Goal: Task Accomplishment & Management: Complete application form

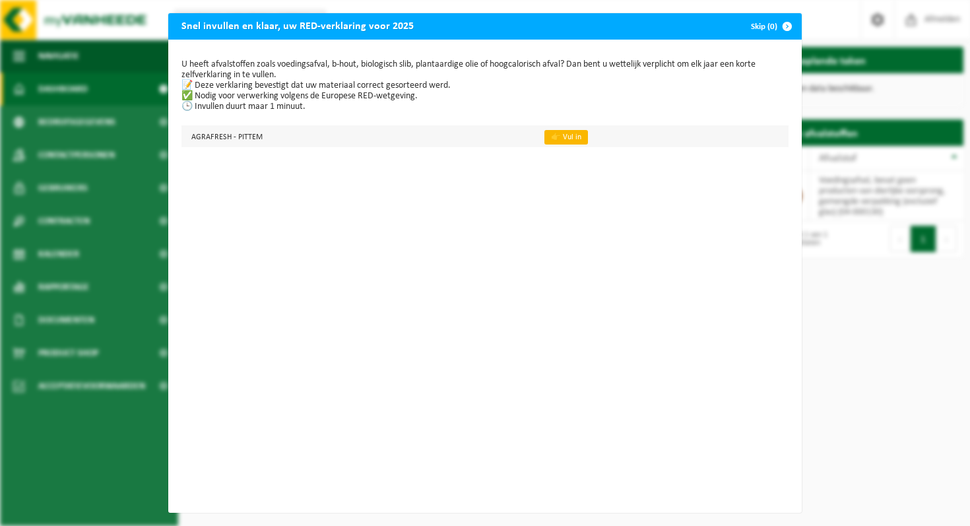
click at [570, 138] on link "👉 Vul in" at bounding box center [567, 137] width 44 height 15
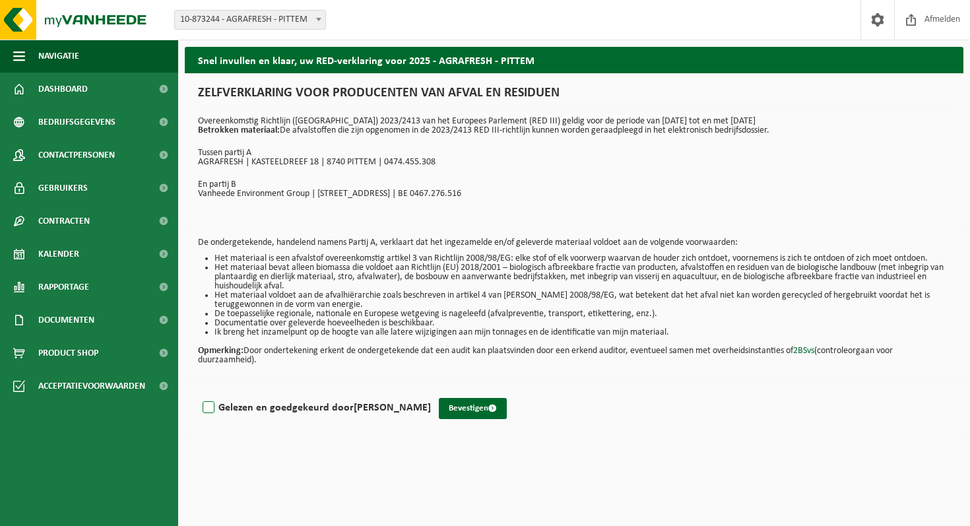
click at [209, 409] on label "Gelezen en goedgekeurd door JAN DEMAREZ" at bounding box center [315, 408] width 231 height 20
click at [431, 391] on input "Gelezen en goedgekeurd door JAN DEMAREZ" at bounding box center [431, 391] width 1 height 1
checkbox input "true"
click at [467, 411] on button "Bevestigen" at bounding box center [473, 408] width 68 height 21
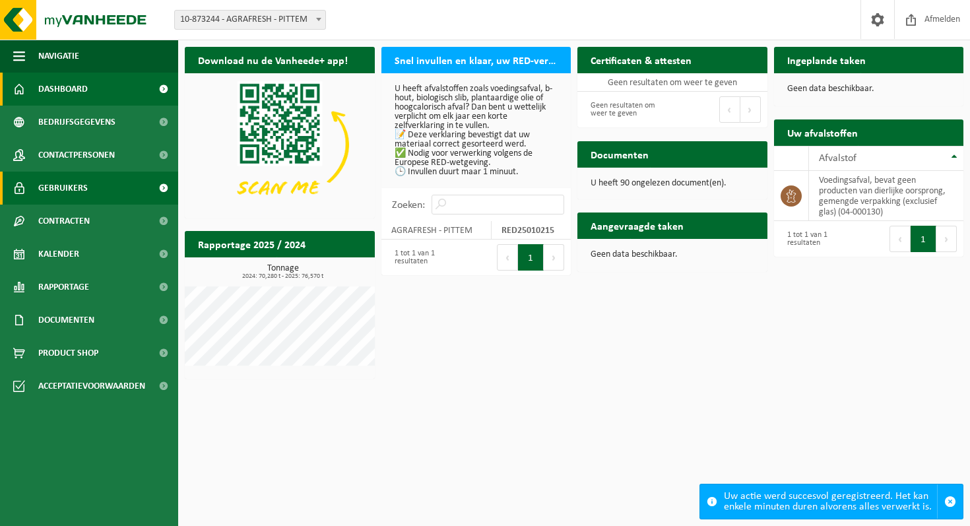
click at [79, 195] on span "Gebruikers" at bounding box center [63, 188] width 50 height 33
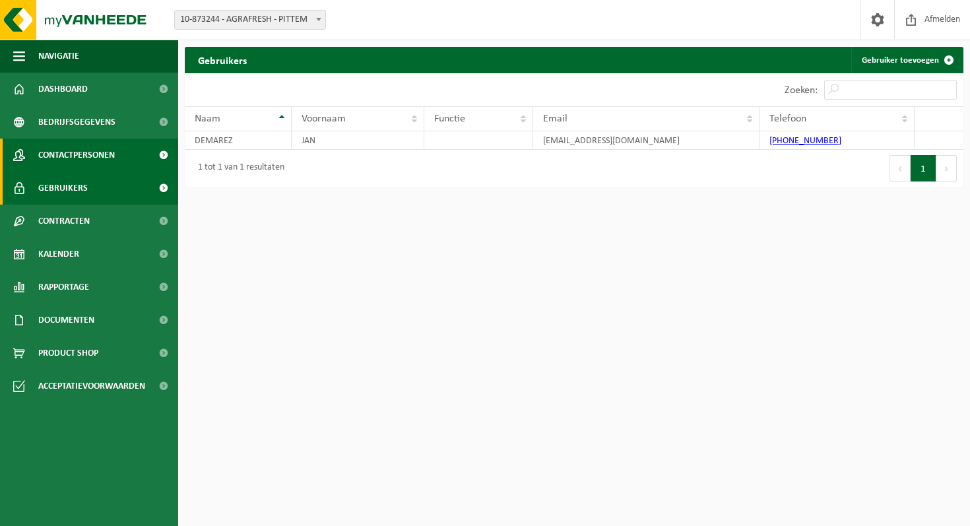
click at [91, 158] on span "Contactpersonen" at bounding box center [76, 155] width 77 height 33
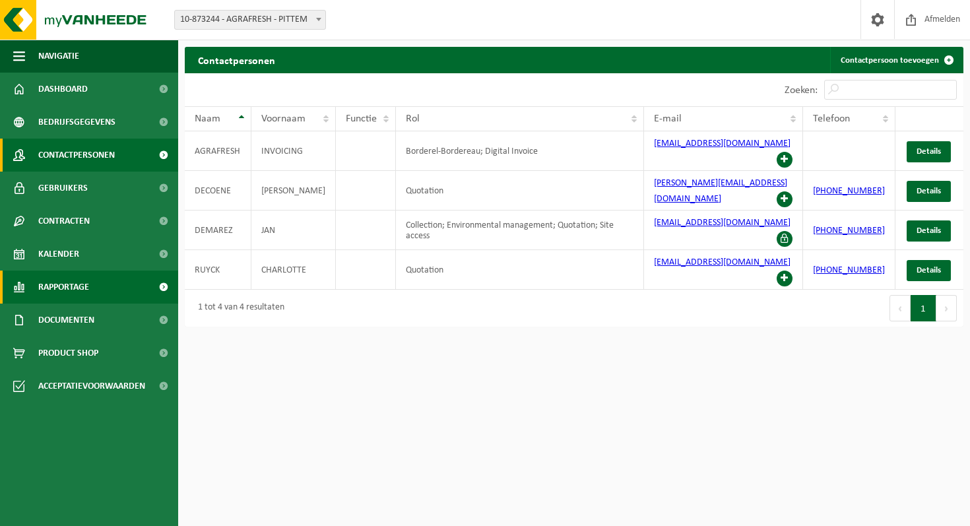
click at [87, 287] on span "Rapportage" at bounding box center [63, 287] width 51 height 33
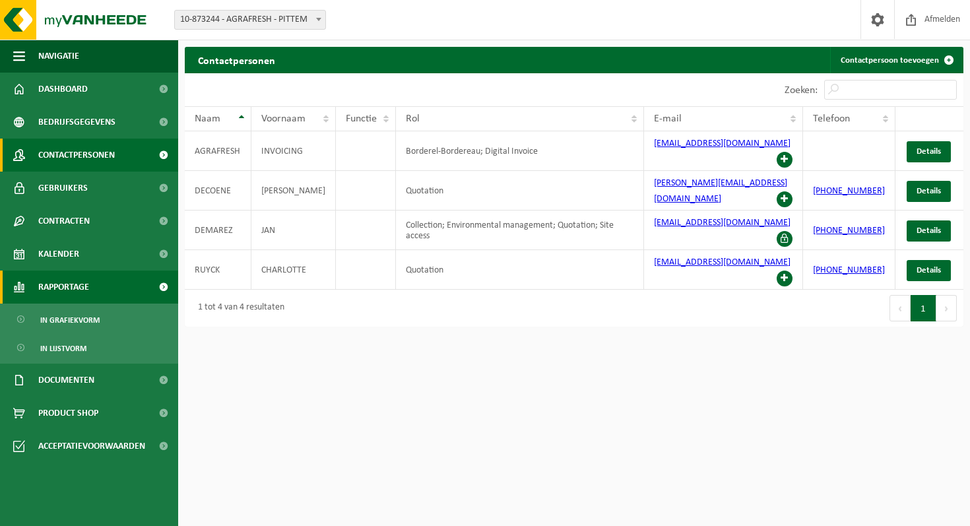
click at [87, 287] on span "Rapportage" at bounding box center [63, 287] width 51 height 33
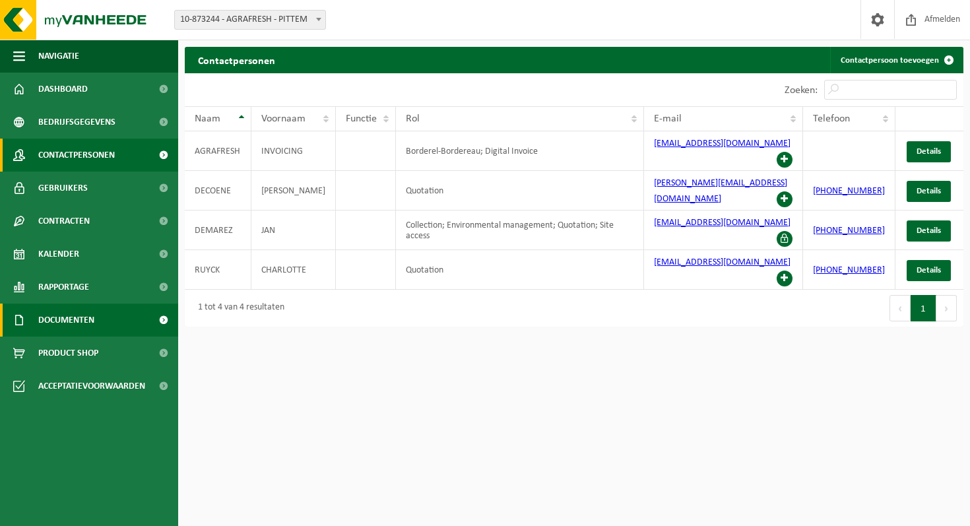
click at [81, 329] on span "Documenten" at bounding box center [66, 320] width 56 height 33
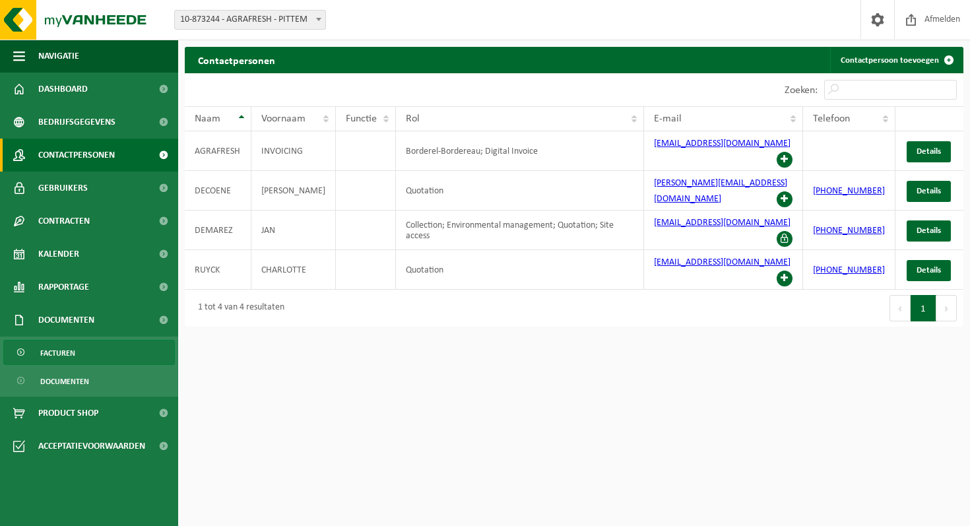
click at [68, 354] on span "Facturen" at bounding box center [57, 353] width 35 height 25
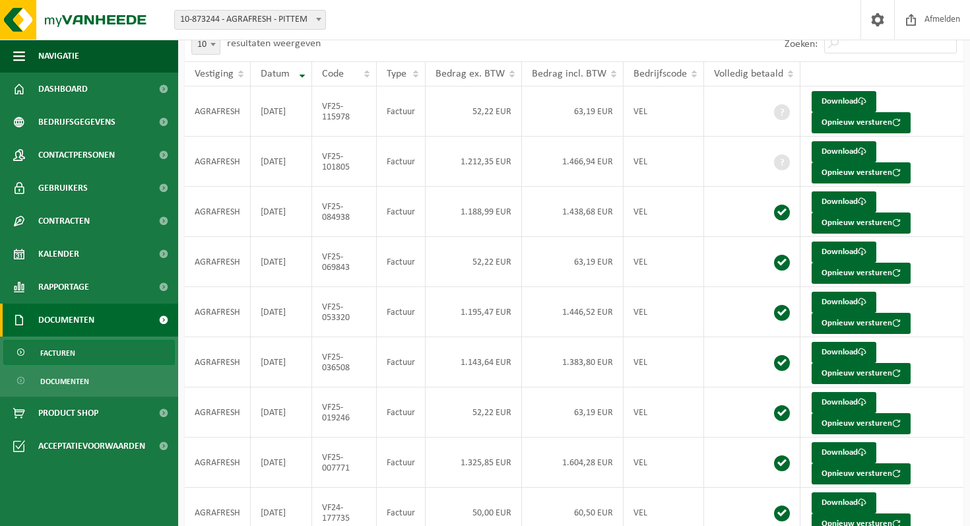
scroll to position [69, 0]
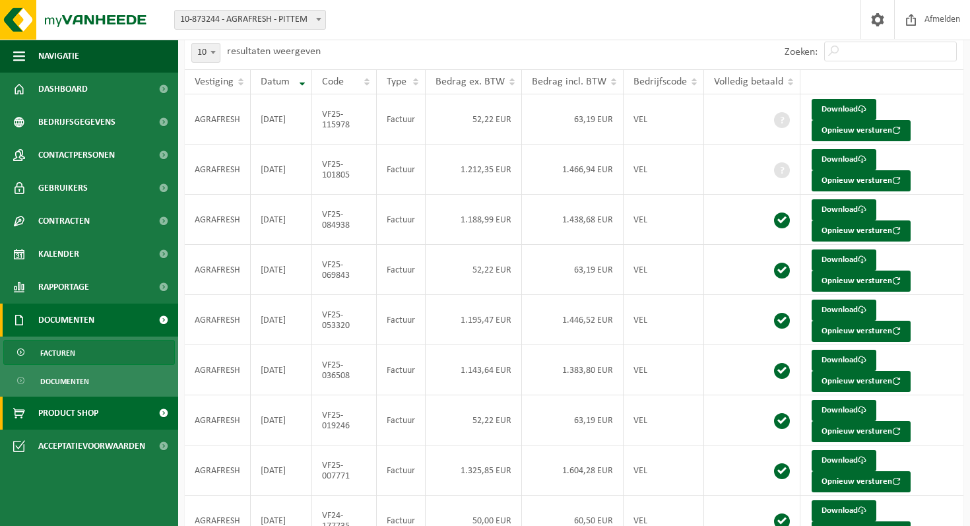
click at [67, 411] on span "Product Shop" at bounding box center [68, 413] width 60 height 33
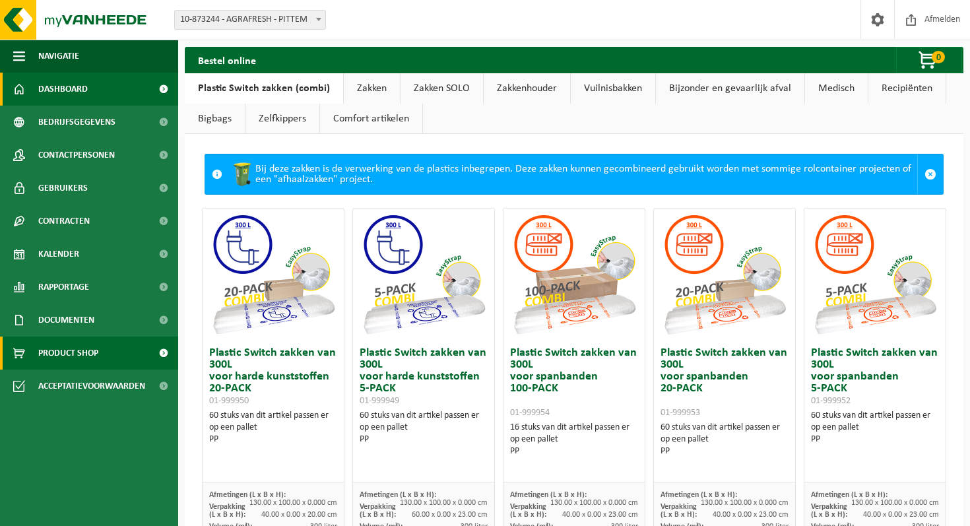
click at [70, 91] on span "Dashboard" at bounding box center [63, 89] width 50 height 33
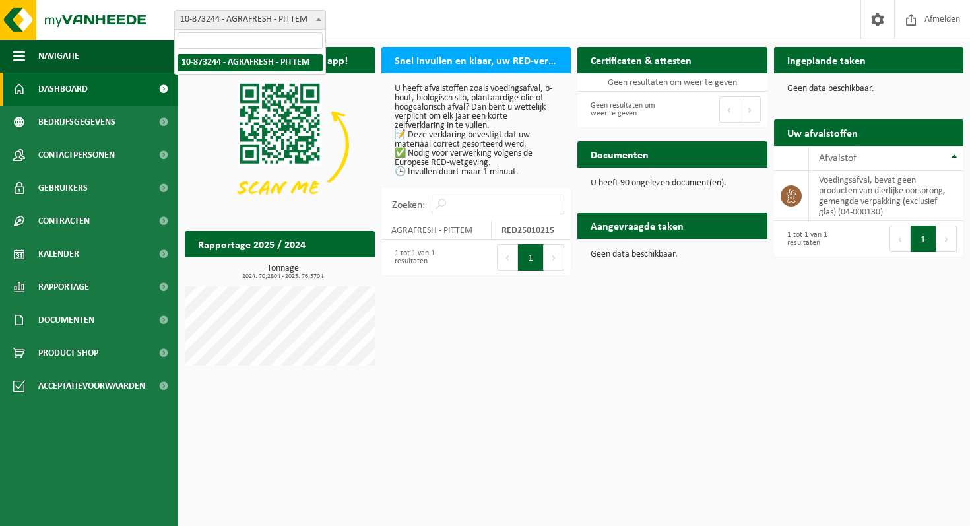
click at [315, 19] on span at bounding box center [318, 19] width 13 height 17
